Goal: Information Seeking & Learning: Learn about a topic

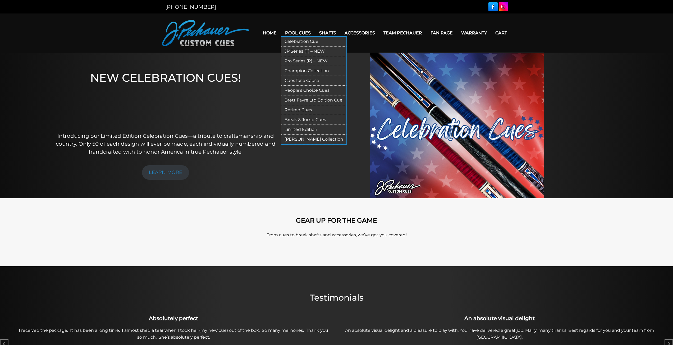
click at [300, 62] on link "Pro Series (R) – NEW" at bounding box center [313, 61] width 65 height 10
click at [306, 110] on link "Retired Cues" at bounding box center [313, 110] width 65 height 10
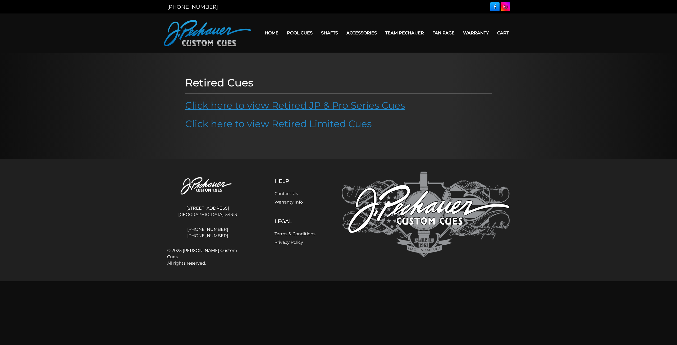
click at [340, 106] on link "Click here to view Retired JP & Pro Series Cues" at bounding box center [295, 105] width 220 height 12
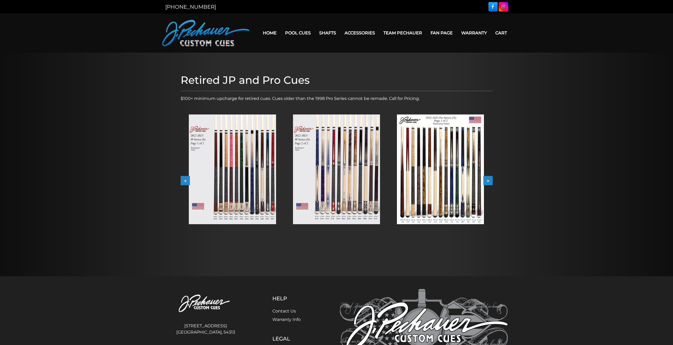
click at [489, 180] on button ">" at bounding box center [487, 180] width 9 height 9
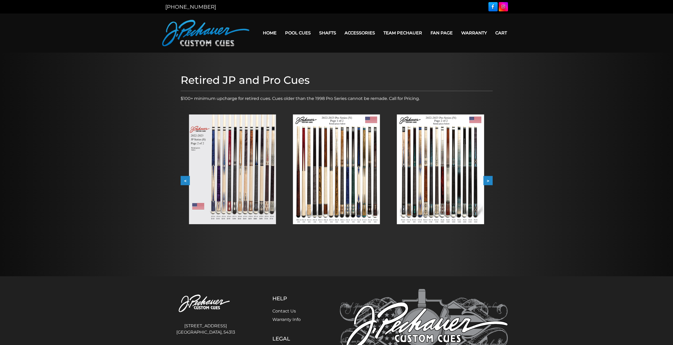
click at [489, 180] on button ">" at bounding box center [487, 180] width 9 height 9
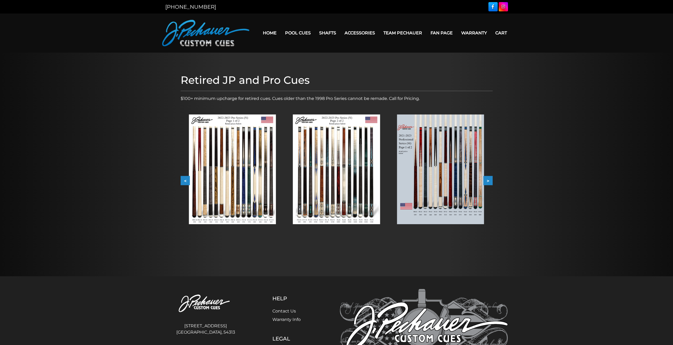
click at [489, 180] on button ">" at bounding box center [487, 180] width 9 height 9
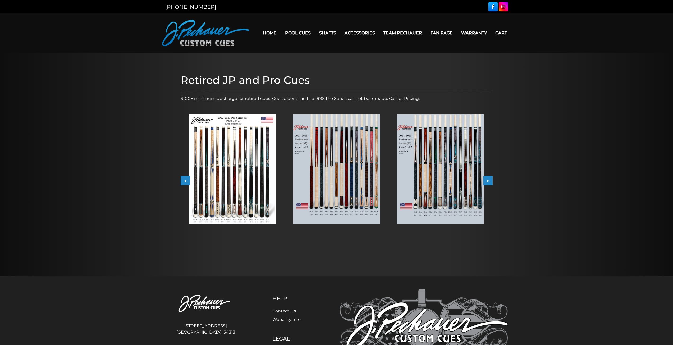
click at [489, 180] on button ">" at bounding box center [487, 180] width 9 height 9
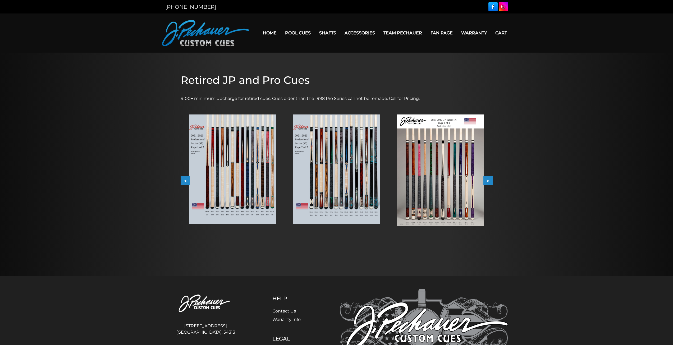
click at [489, 180] on button ">" at bounding box center [487, 180] width 9 height 9
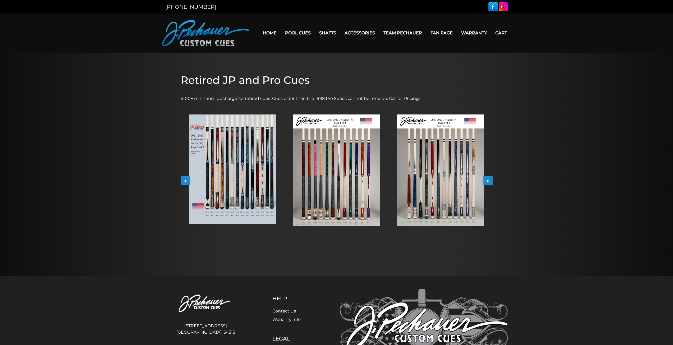
click at [489, 180] on button ">" at bounding box center [487, 180] width 9 height 9
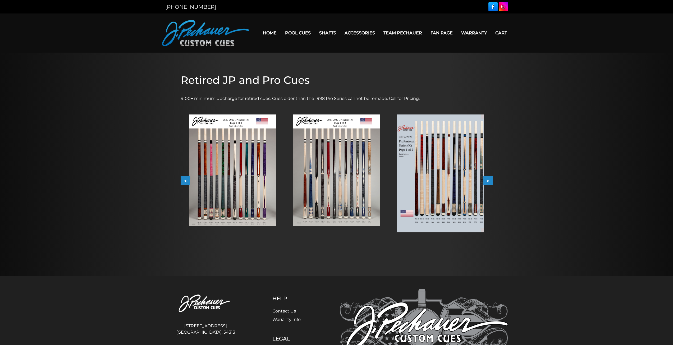
click at [489, 180] on button ">" at bounding box center [487, 180] width 9 height 9
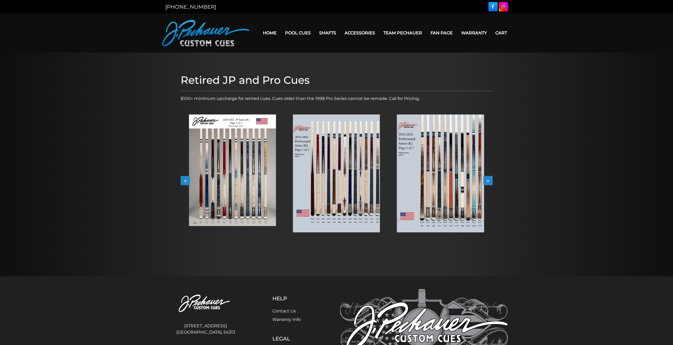
click at [489, 180] on button ">" at bounding box center [487, 180] width 9 height 9
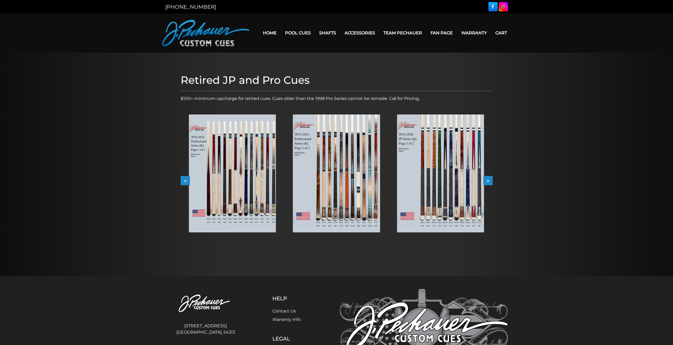
click at [489, 180] on button ">" at bounding box center [487, 180] width 9 height 9
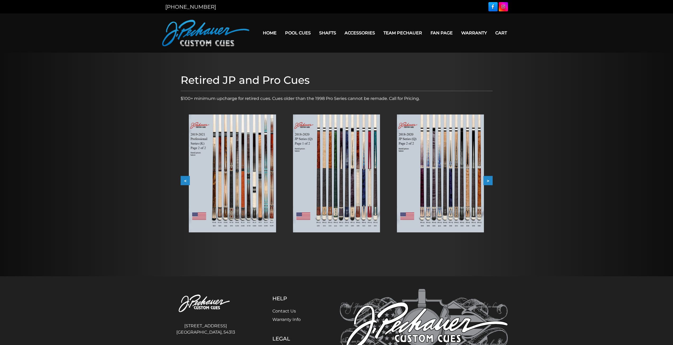
click at [489, 180] on button ">" at bounding box center [487, 180] width 9 height 9
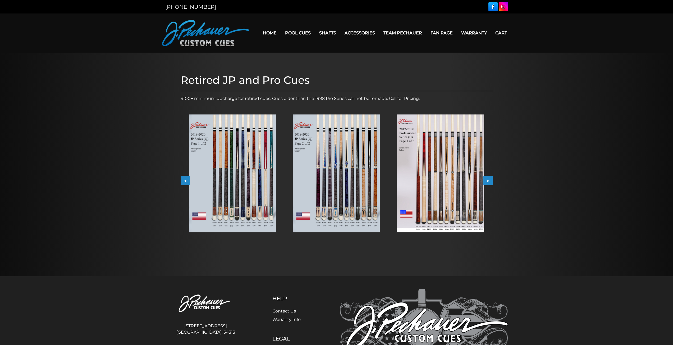
click at [489, 180] on button ">" at bounding box center [487, 180] width 9 height 9
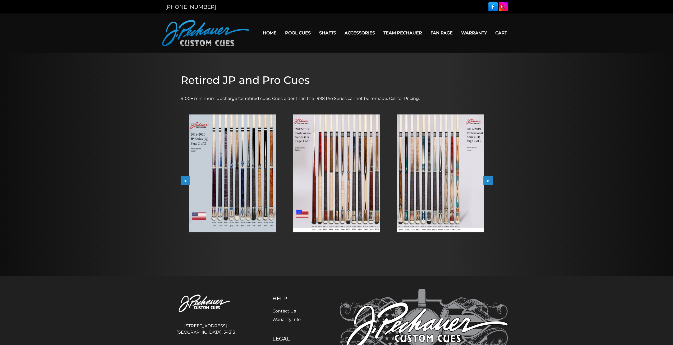
click at [489, 180] on button ">" at bounding box center [487, 180] width 9 height 9
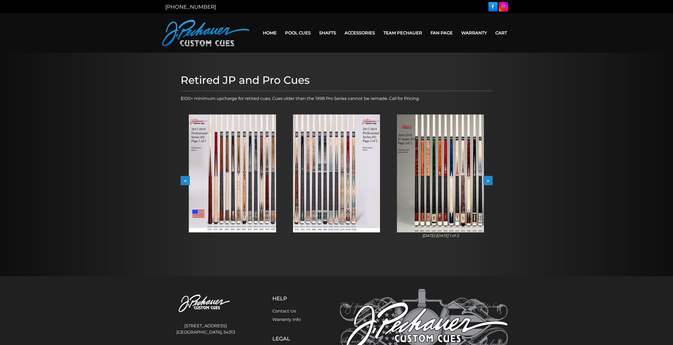
click at [183, 182] on button "<" at bounding box center [185, 180] width 9 height 9
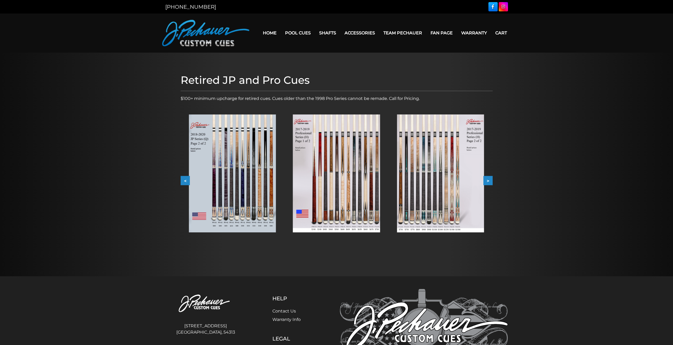
click at [183, 182] on button "<" at bounding box center [185, 180] width 9 height 9
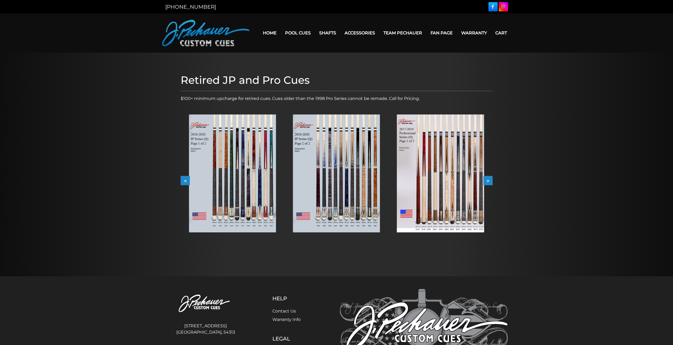
click at [183, 182] on button "<" at bounding box center [185, 180] width 9 height 9
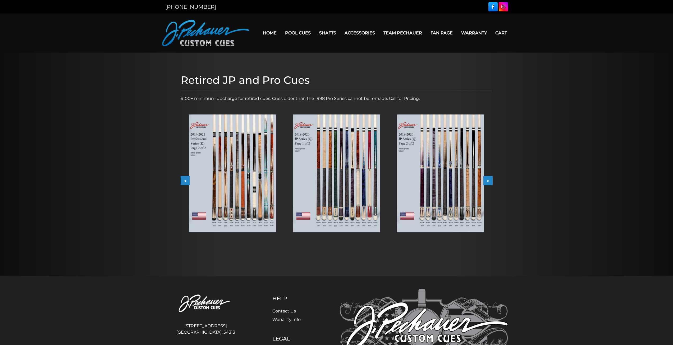
click at [183, 182] on button "<" at bounding box center [185, 180] width 9 height 9
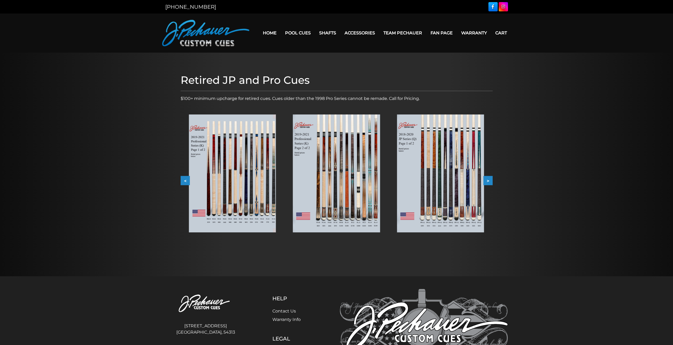
click at [183, 182] on button "<" at bounding box center [185, 180] width 9 height 9
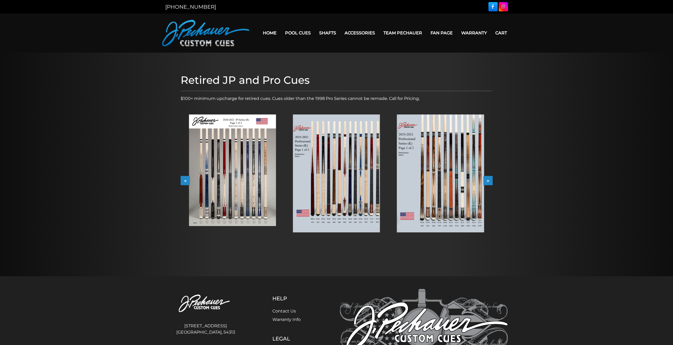
click at [238, 185] on img at bounding box center [232, 170] width 87 height 112
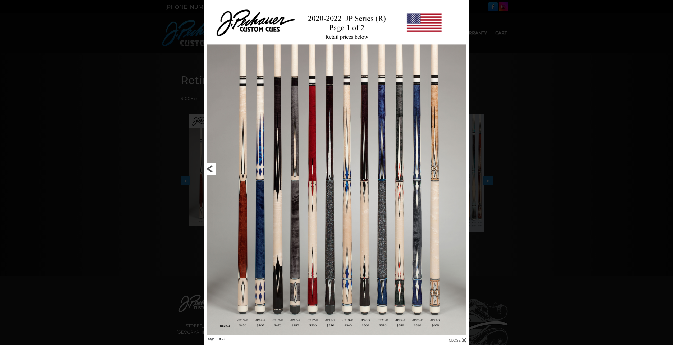
click at [210, 169] on link at bounding box center [263, 168] width 119 height 337
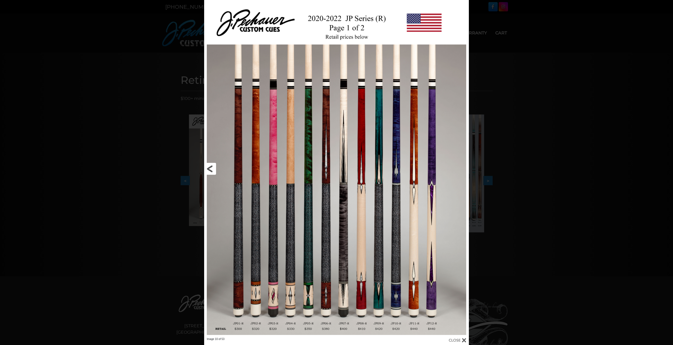
click at [210, 169] on link at bounding box center [263, 168] width 119 height 337
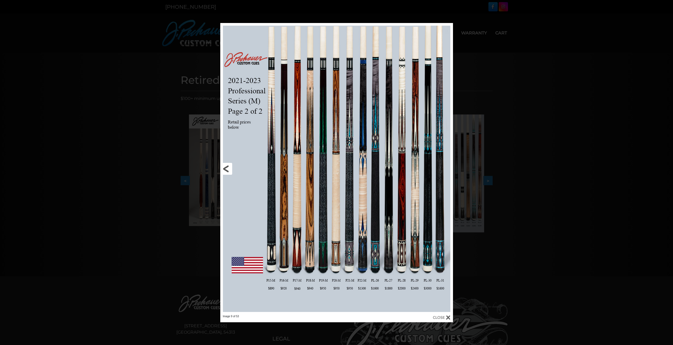
click at [229, 169] on link at bounding box center [272, 169] width 105 height 292
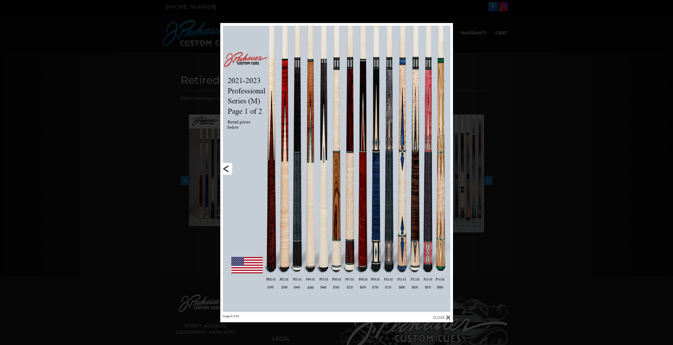
click at [229, 169] on link at bounding box center [272, 169] width 105 height 292
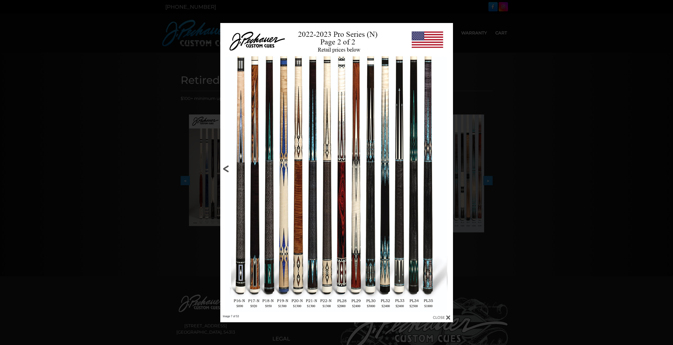
click at [229, 169] on link at bounding box center [272, 169] width 105 height 292
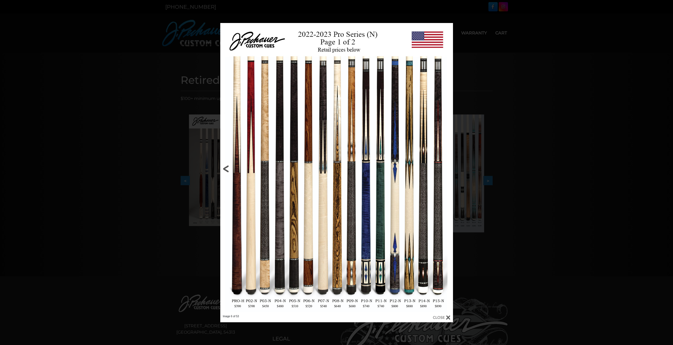
click at [229, 169] on link at bounding box center [272, 169] width 105 height 292
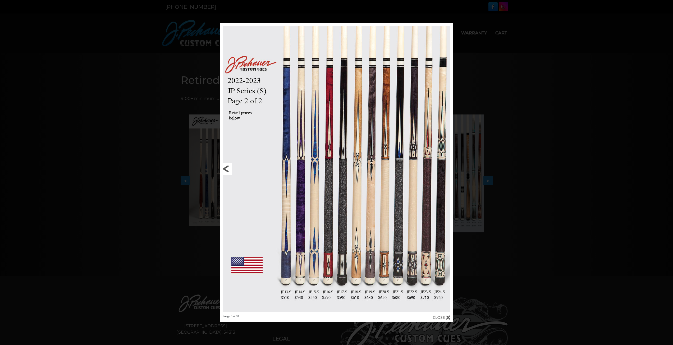
click at [229, 169] on link at bounding box center [272, 169] width 105 height 292
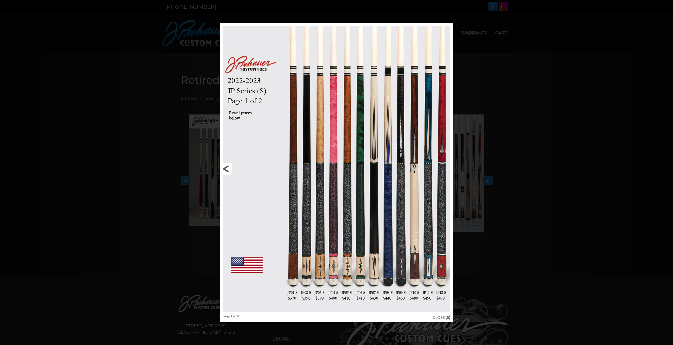
click at [229, 169] on link at bounding box center [272, 169] width 105 height 292
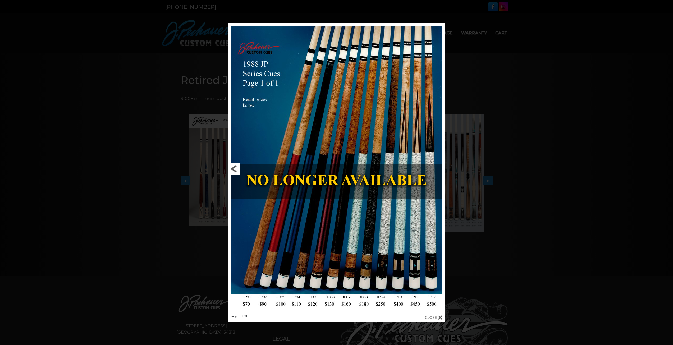
click at [229, 169] on link at bounding box center [277, 169] width 98 height 292
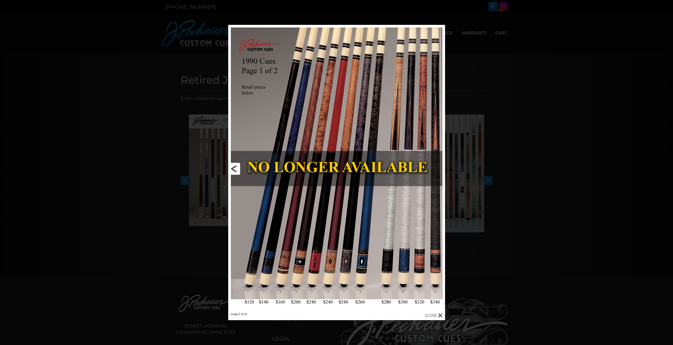
click at [229, 169] on link at bounding box center [277, 169] width 98 height 288
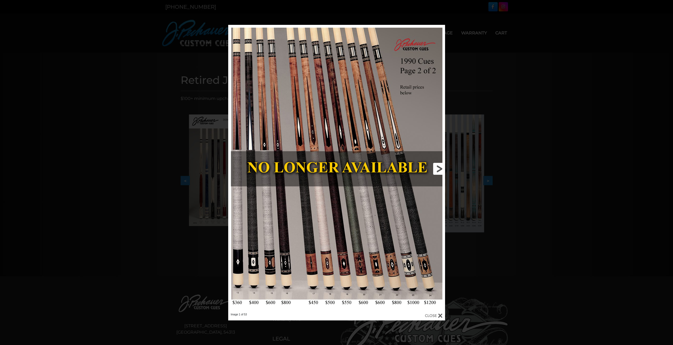
click at [437, 170] on link at bounding box center [396, 169] width 98 height 288
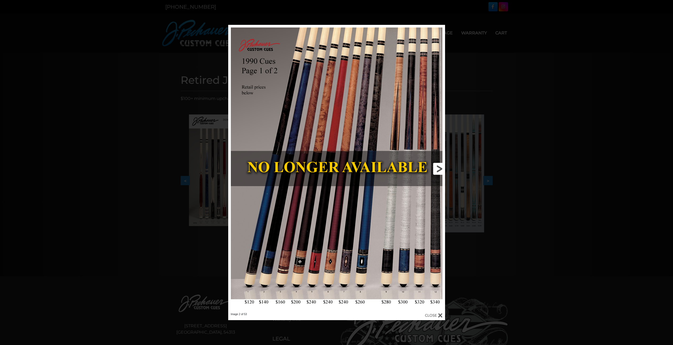
click at [437, 170] on link at bounding box center [396, 169] width 98 height 288
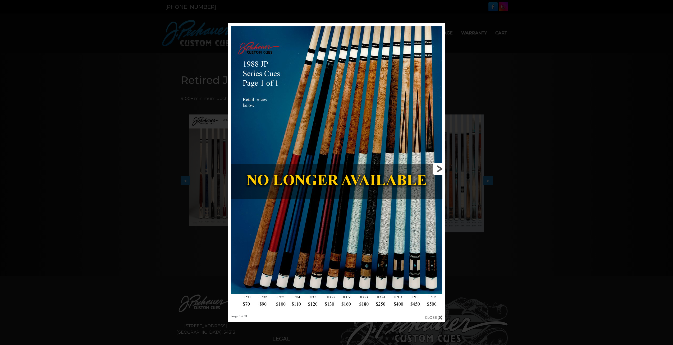
click at [437, 170] on link at bounding box center [396, 169] width 98 height 292
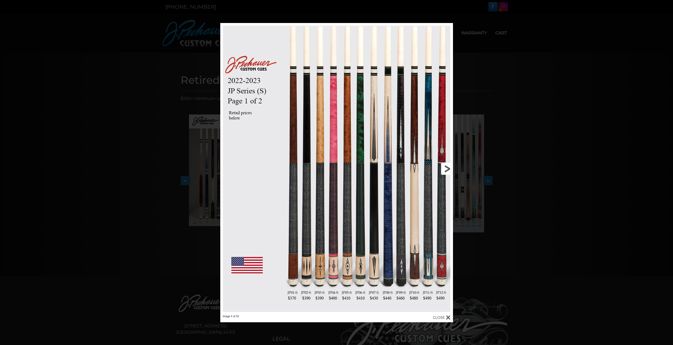
click at [445, 169] on link at bounding box center [400, 169] width 105 height 292
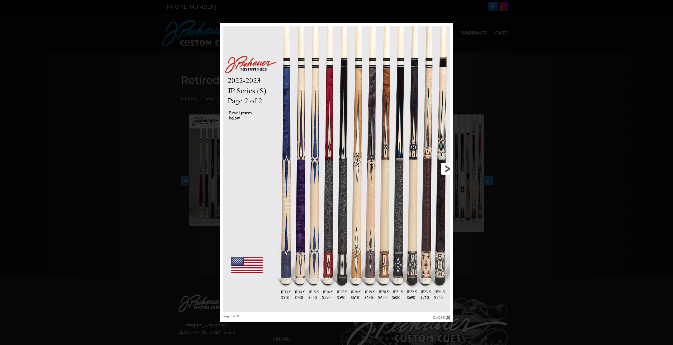
click at [445, 169] on link at bounding box center [400, 169] width 105 height 292
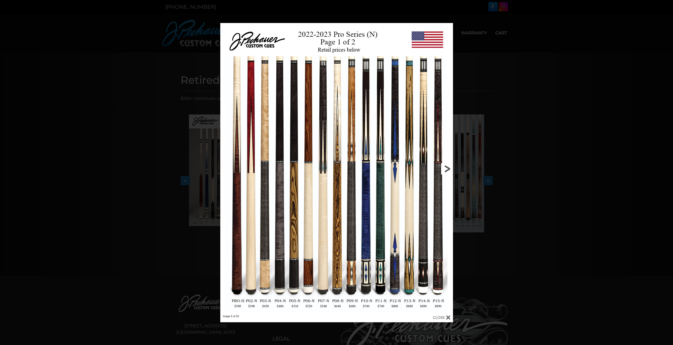
click at [445, 169] on link at bounding box center [400, 169] width 105 height 292
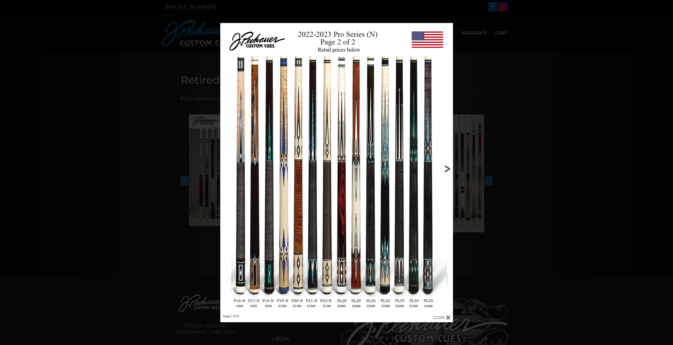
click at [445, 169] on link at bounding box center [400, 169] width 105 height 292
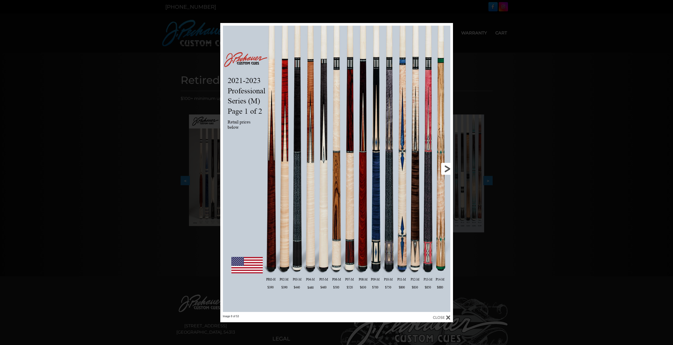
click at [445, 169] on link at bounding box center [400, 169] width 105 height 292
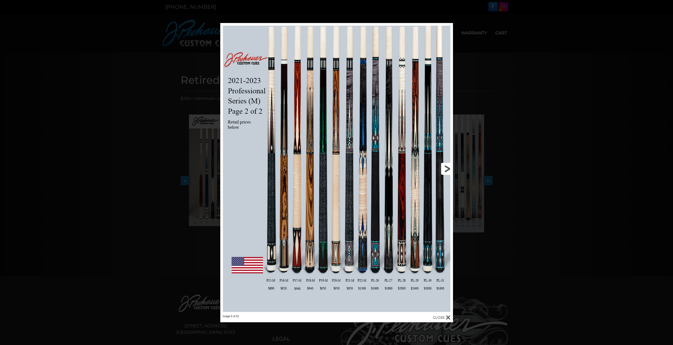
click at [445, 169] on link at bounding box center [400, 169] width 105 height 292
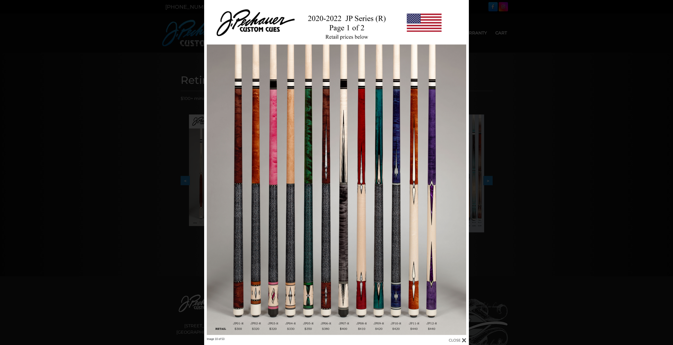
click at [344, 227] on div at bounding box center [336, 168] width 265 height 337
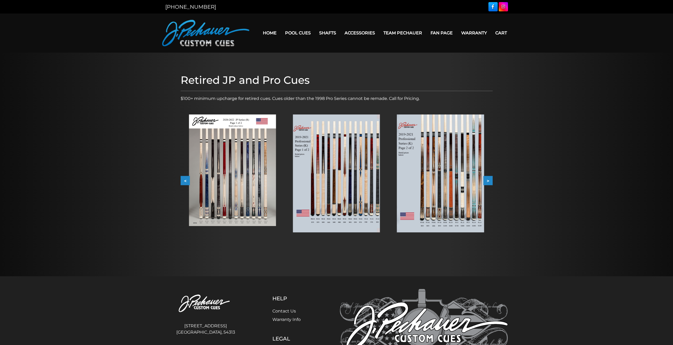
click at [345, 211] on img at bounding box center [336, 173] width 87 height 118
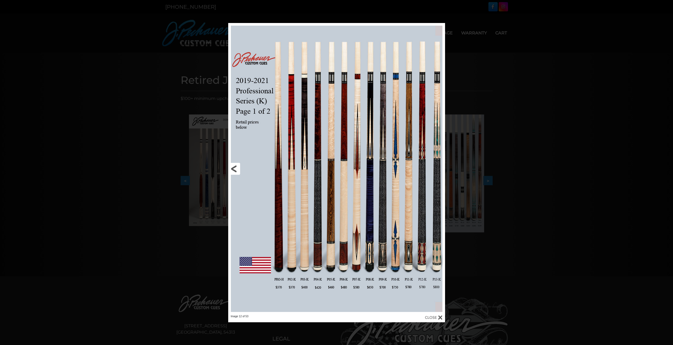
click at [232, 166] on link at bounding box center [277, 169] width 98 height 292
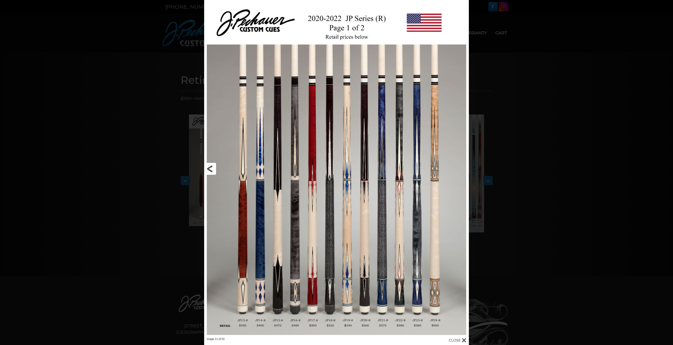
click at [211, 167] on link at bounding box center [263, 168] width 119 height 337
